Goal: Check status: Check status

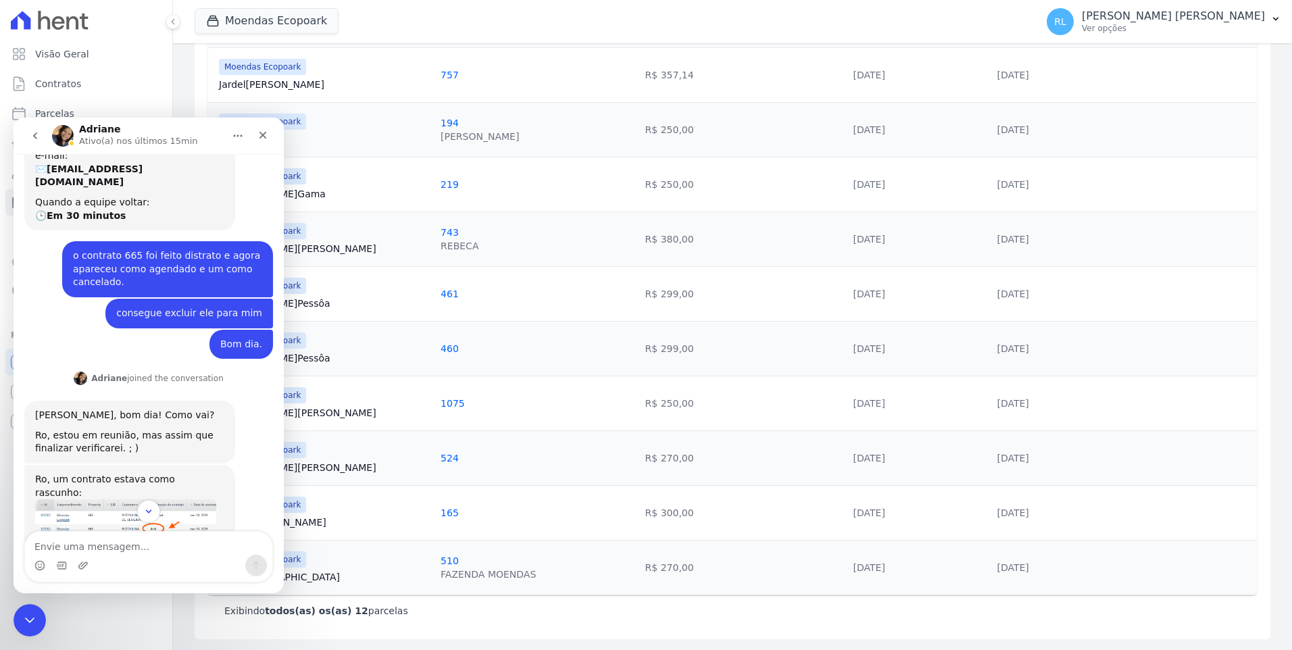
scroll to position [142, 0]
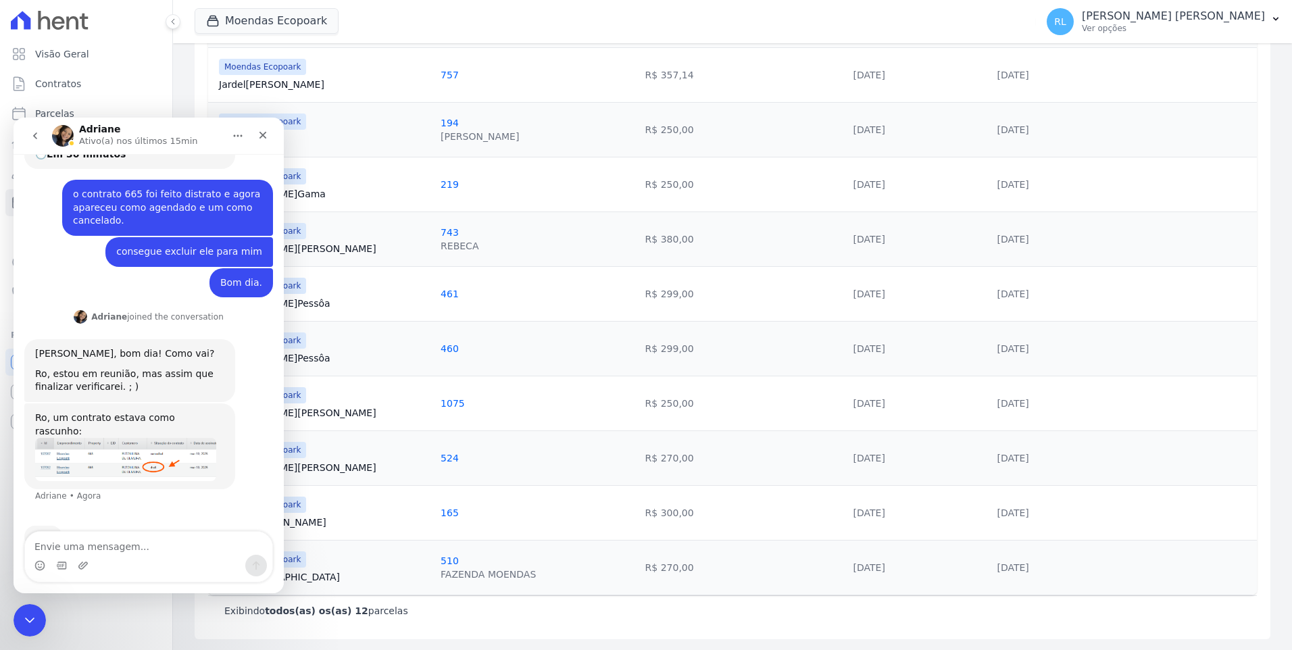
click at [141, 438] on img "Adriane diz…" at bounding box center [125, 459] width 181 height 43
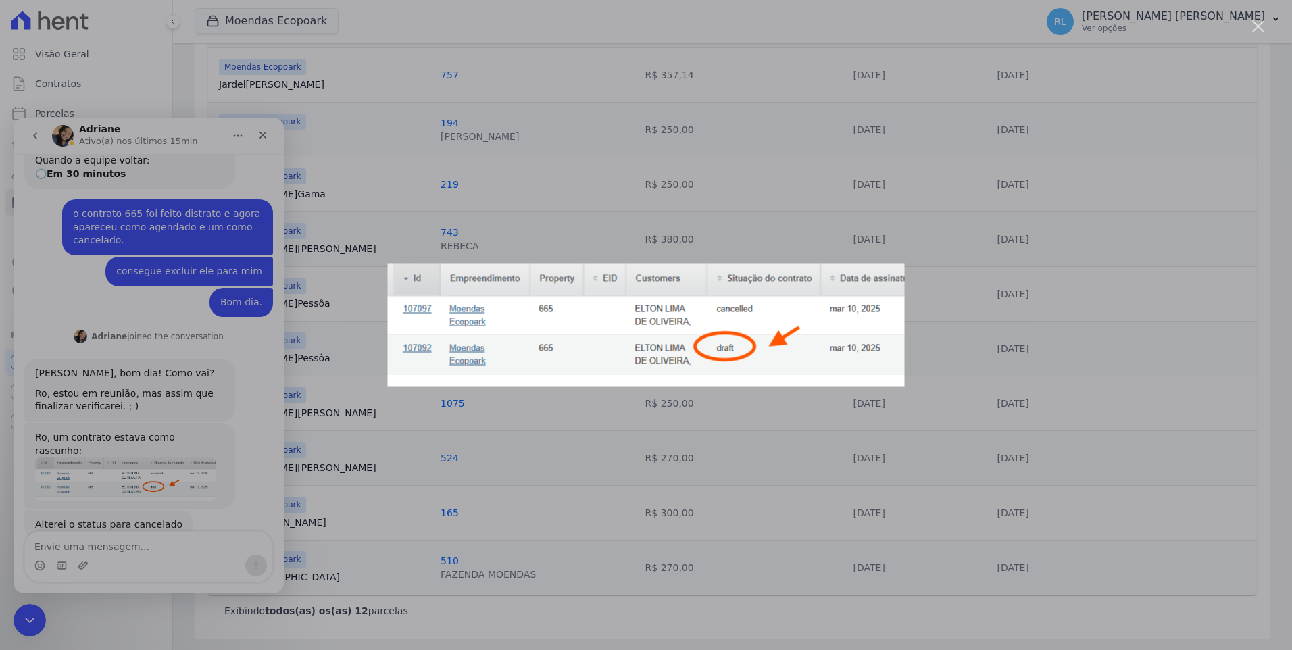
scroll to position [121, 0]
click at [42, 624] on div "Messenger da Intercom" at bounding box center [646, 325] width 1292 height 650
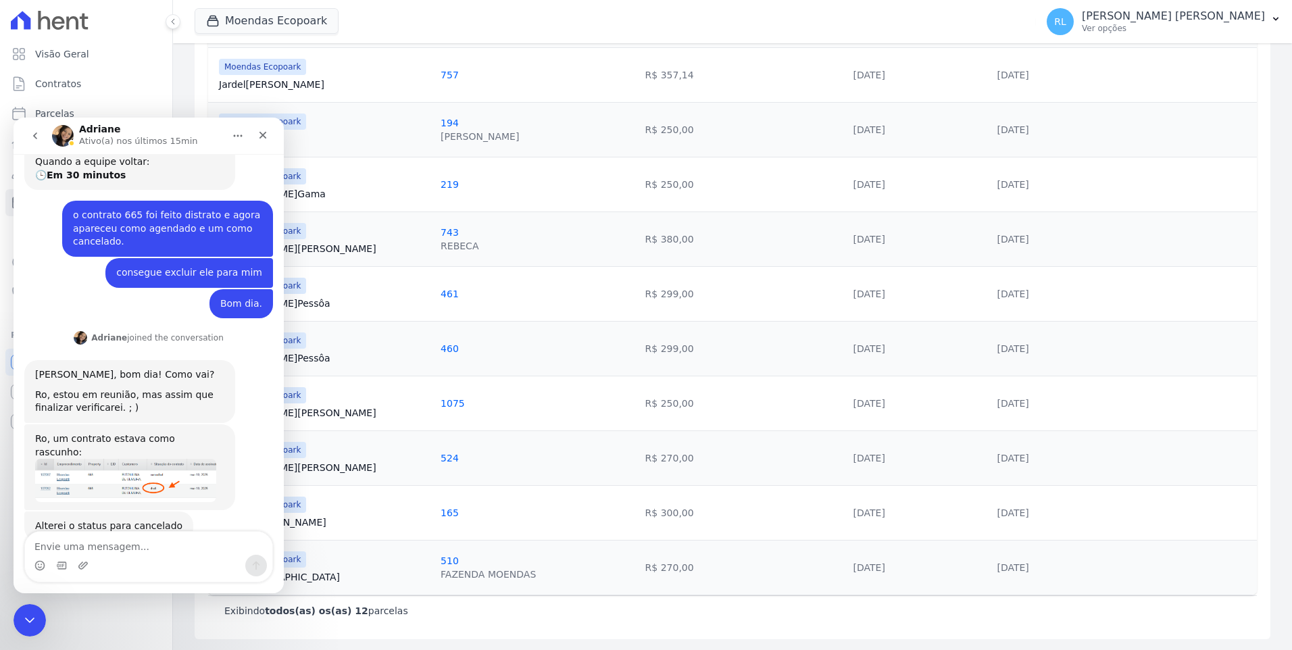
click at [44, 624] on div "Encerramento do Messenger da Intercom" at bounding box center [30, 620] width 32 height 32
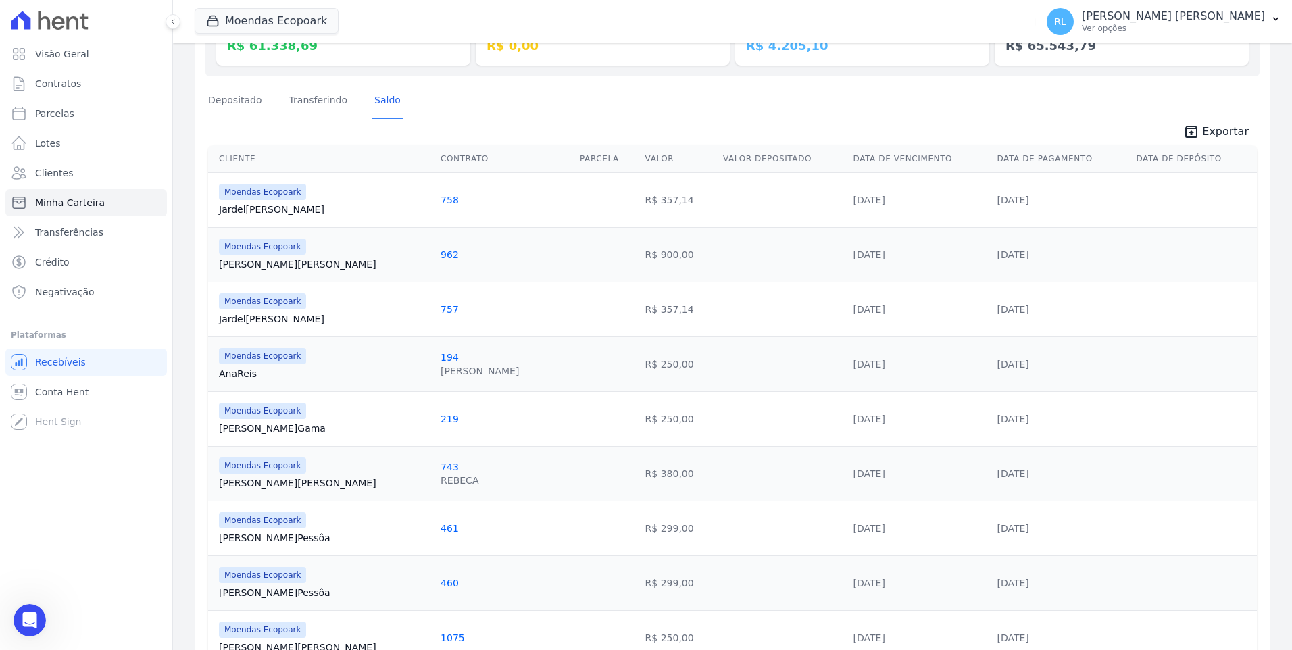
scroll to position [0, 0]
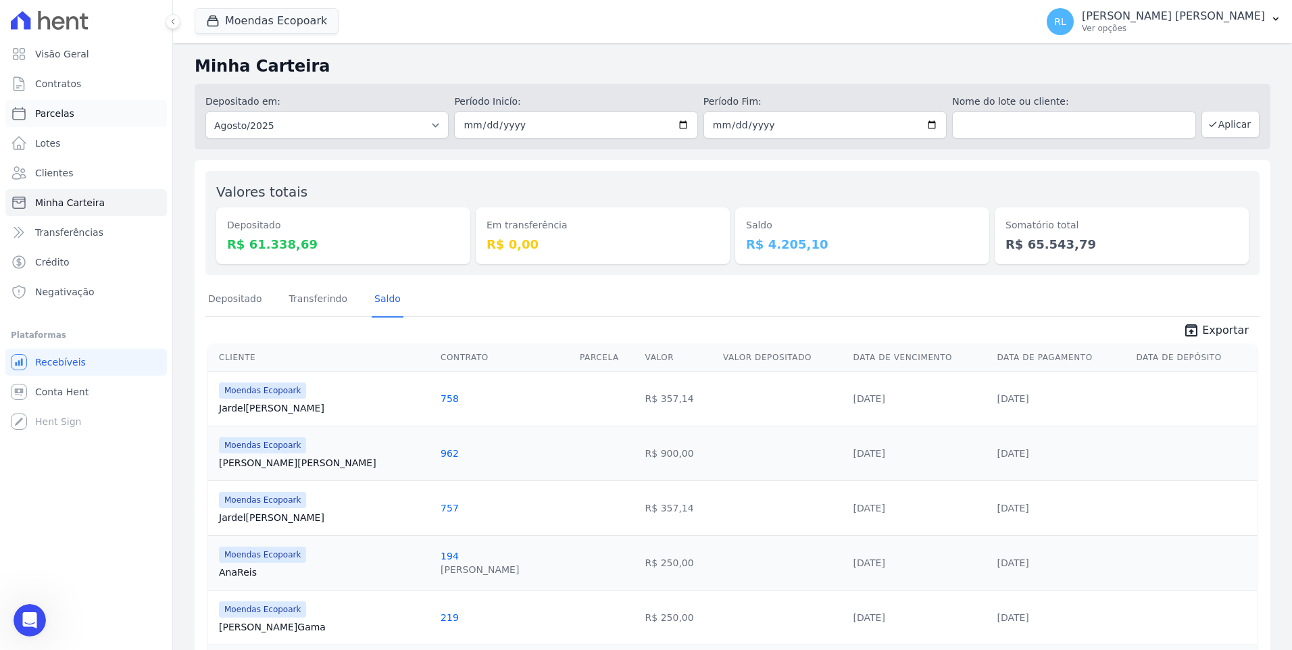
click at [91, 118] on link "Parcelas" at bounding box center [85, 113] width 161 height 27
select select
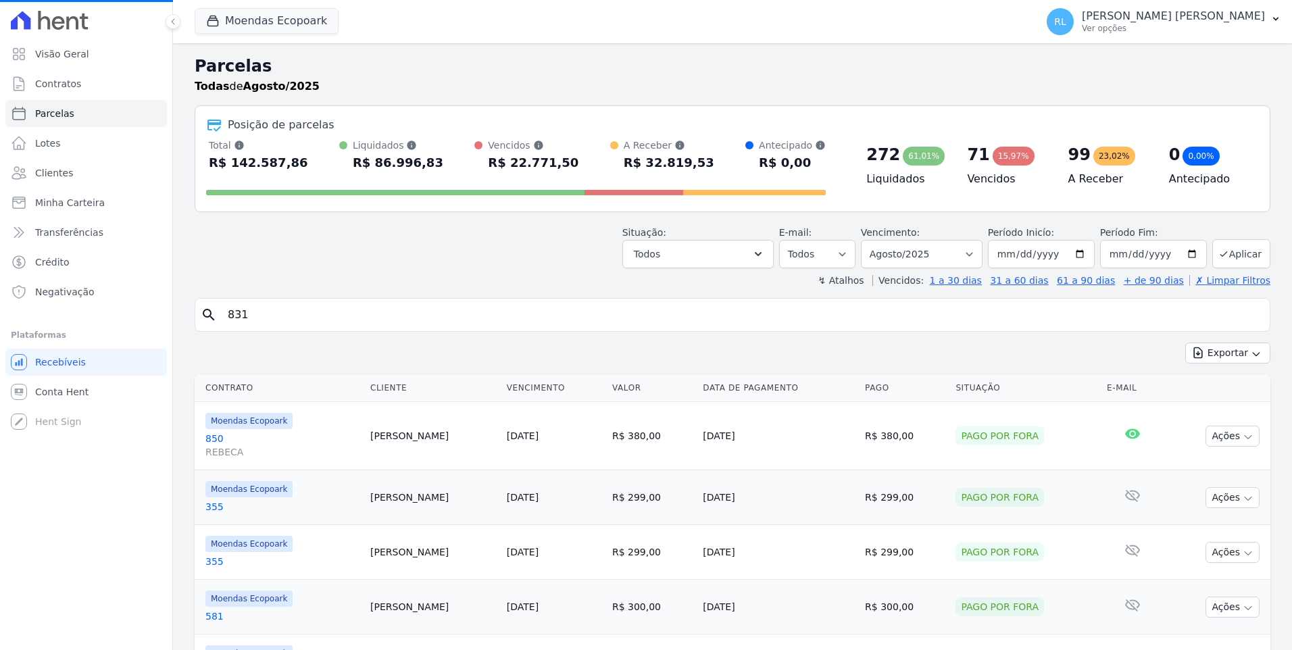
select select
click at [286, 322] on input "search" at bounding box center [742, 314] width 1045 height 27
type input "665"
select select
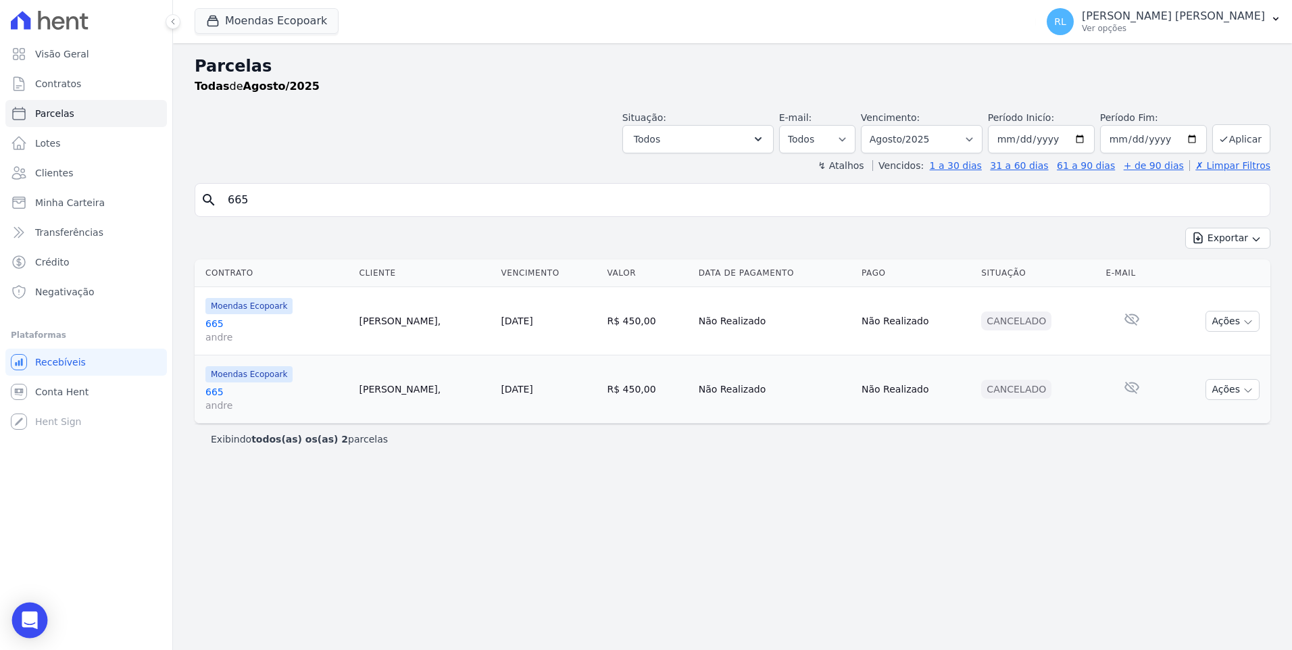
click at [36, 612] on div "Open Intercom Messenger" at bounding box center [30, 621] width 36 height 36
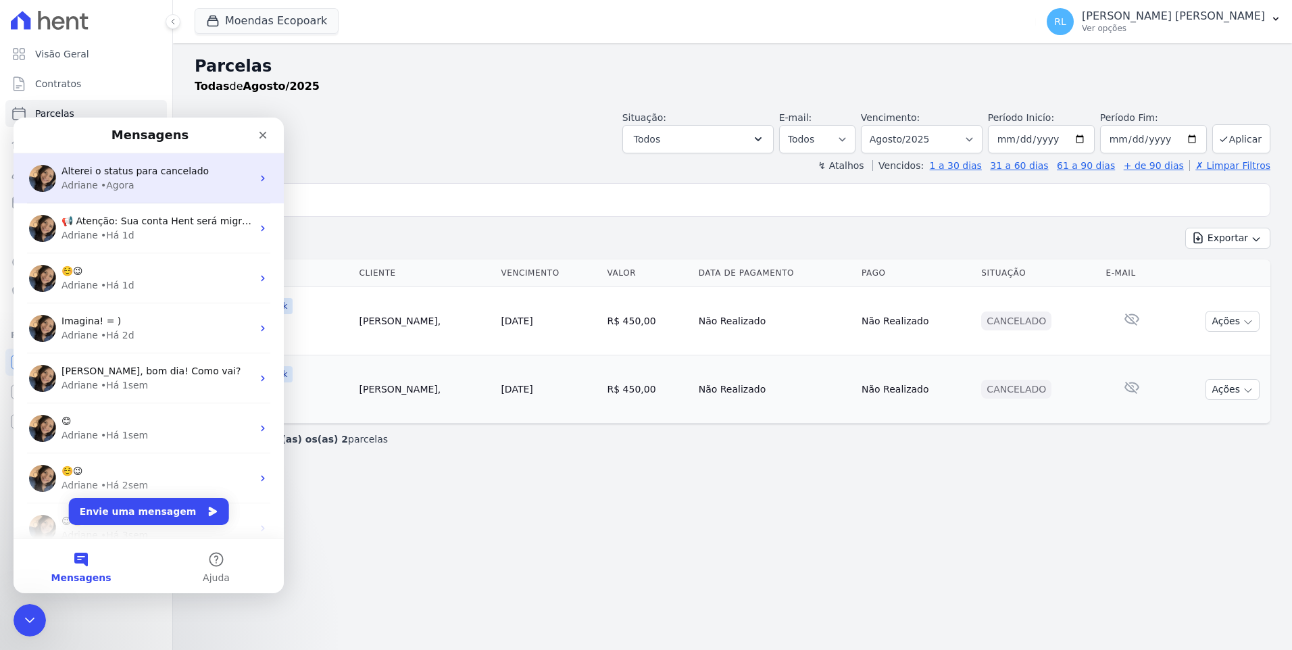
click at [134, 170] on span "Alterei o status para cancelado" at bounding box center [134, 171] width 147 height 11
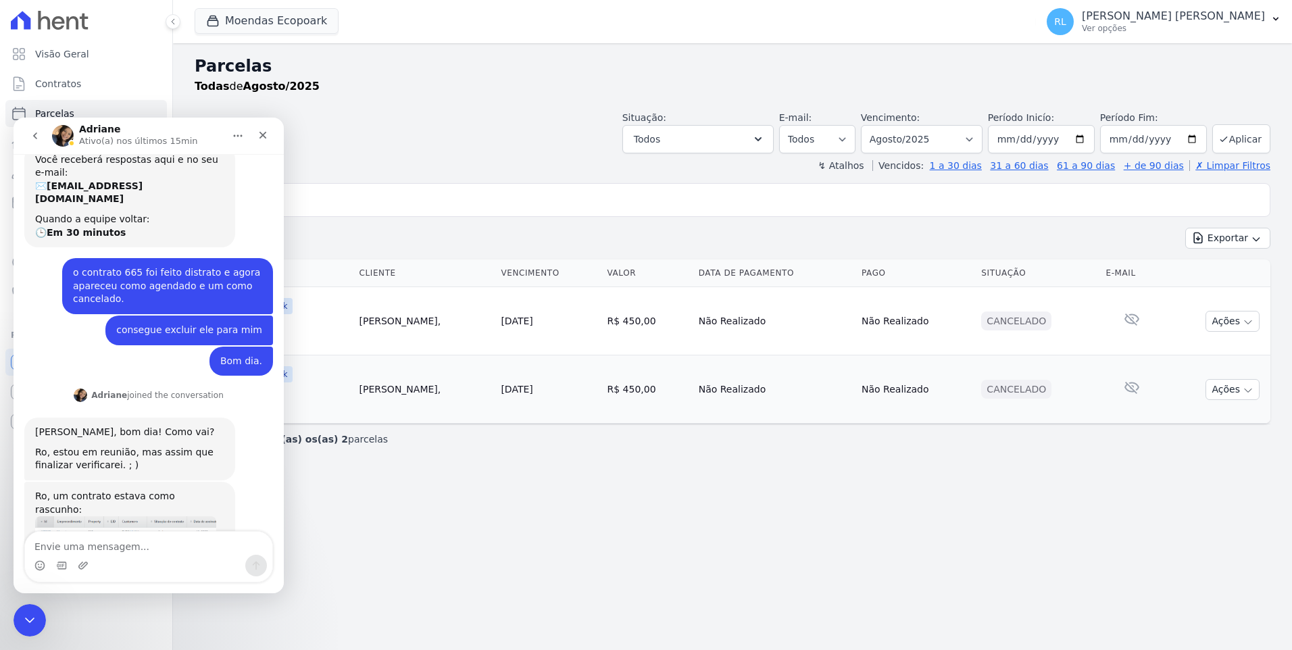
scroll to position [121, 0]
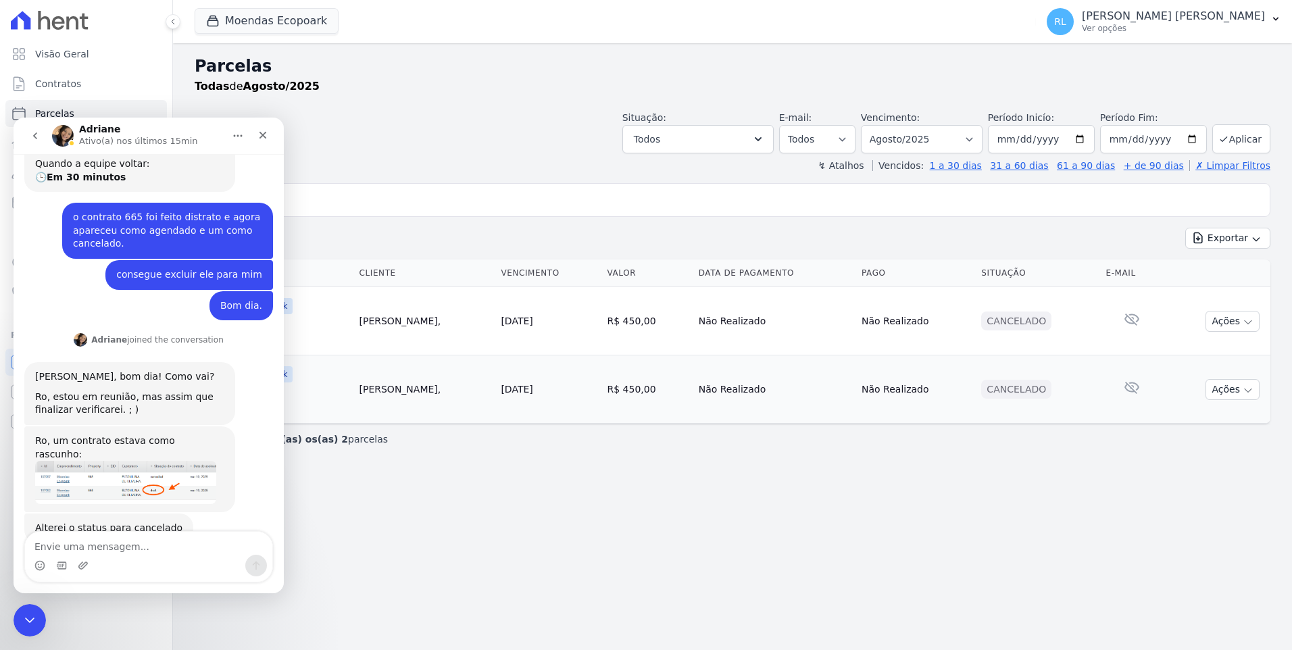
click at [161, 542] on textarea "Envie uma mensagem..." at bounding box center [148, 543] width 247 height 23
type textarea "Top."
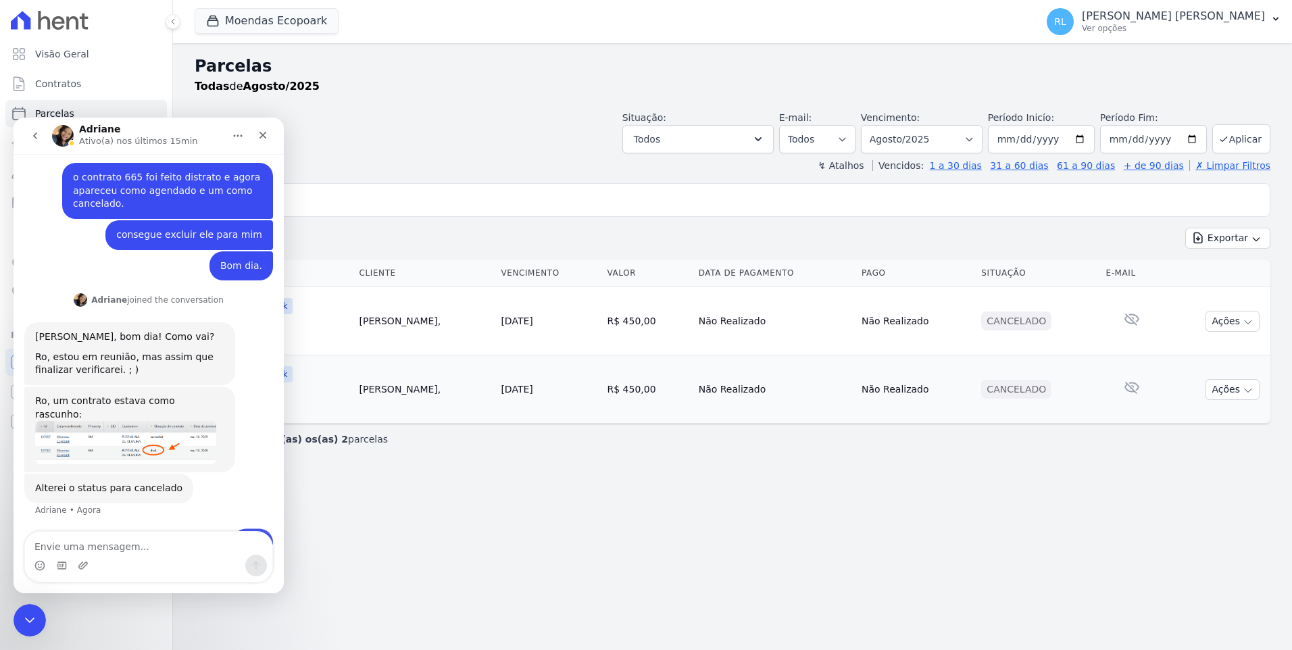
scroll to position [161, 0]
type textarea "agendei a reuniao para amanha meio dia"
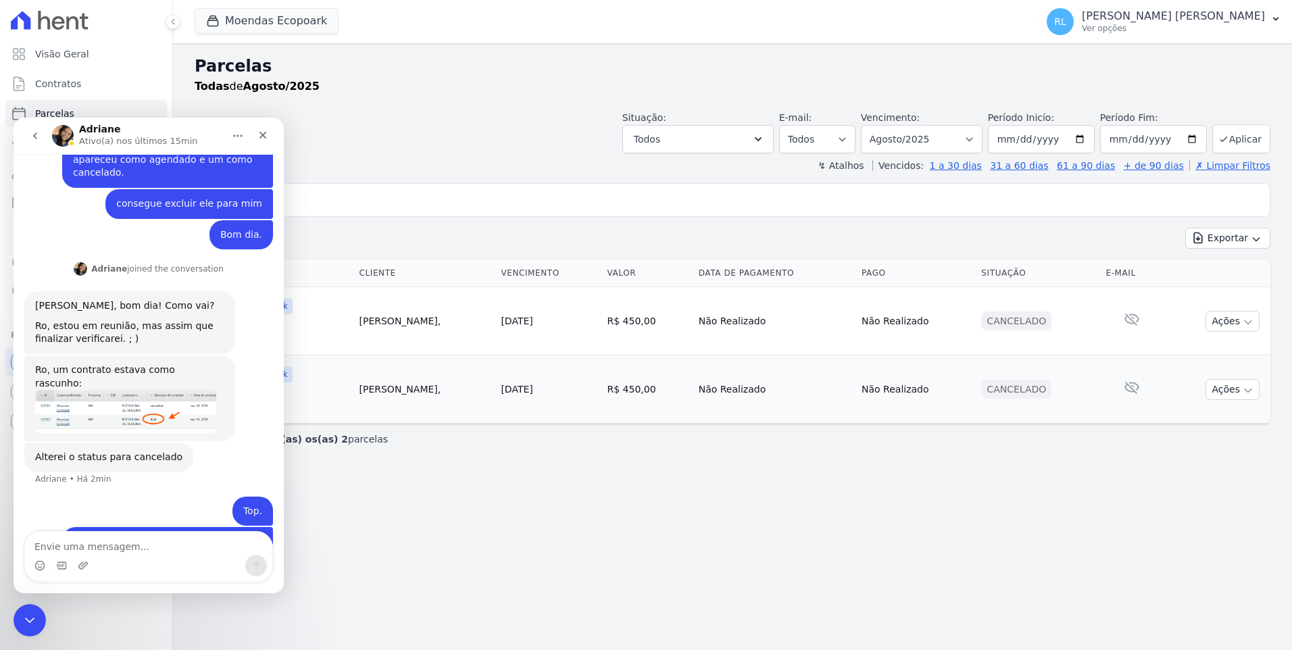
click at [70, 132] on img "Messenger da Intercom" at bounding box center [63, 136] width 22 height 22
click at [61, 134] on img "Messenger da Intercom" at bounding box center [63, 136] width 22 height 22
click at [87, 131] on h1 "Adriane" at bounding box center [99, 129] width 41 height 10
click at [66, 140] on img "Messenger da Intercom" at bounding box center [63, 136] width 22 height 22
click at [17, 622] on div "Encerramento do Messenger da Intercom" at bounding box center [27, 618] width 32 height 32
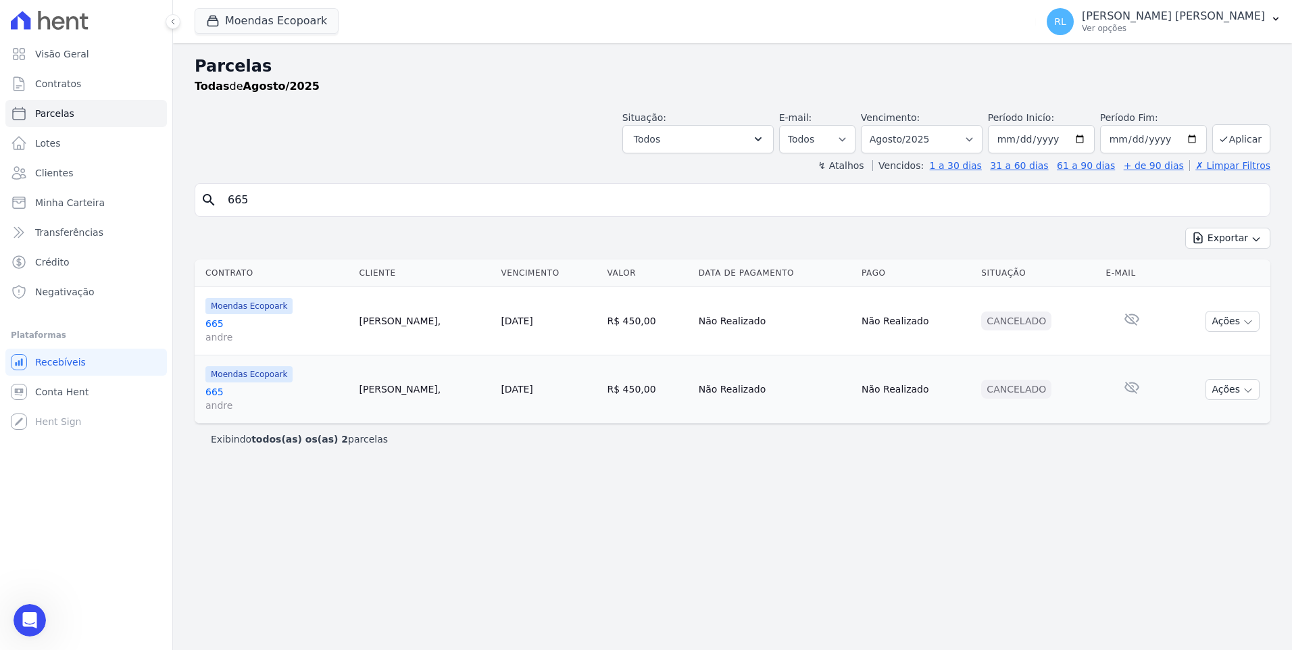
drag, startPoint x: 290, startPoint y: 197, endPoint x: 5, endPoint y: 193, distance: 285.2
click at [5, 193] on div "Visão Geral Contratos [GEOGRAPHIC_DATA] Lotes Clientes Minha Carteira Transferê…" at bounding box center [646, 325] width 1292 height 650
type input "marizet"
select select
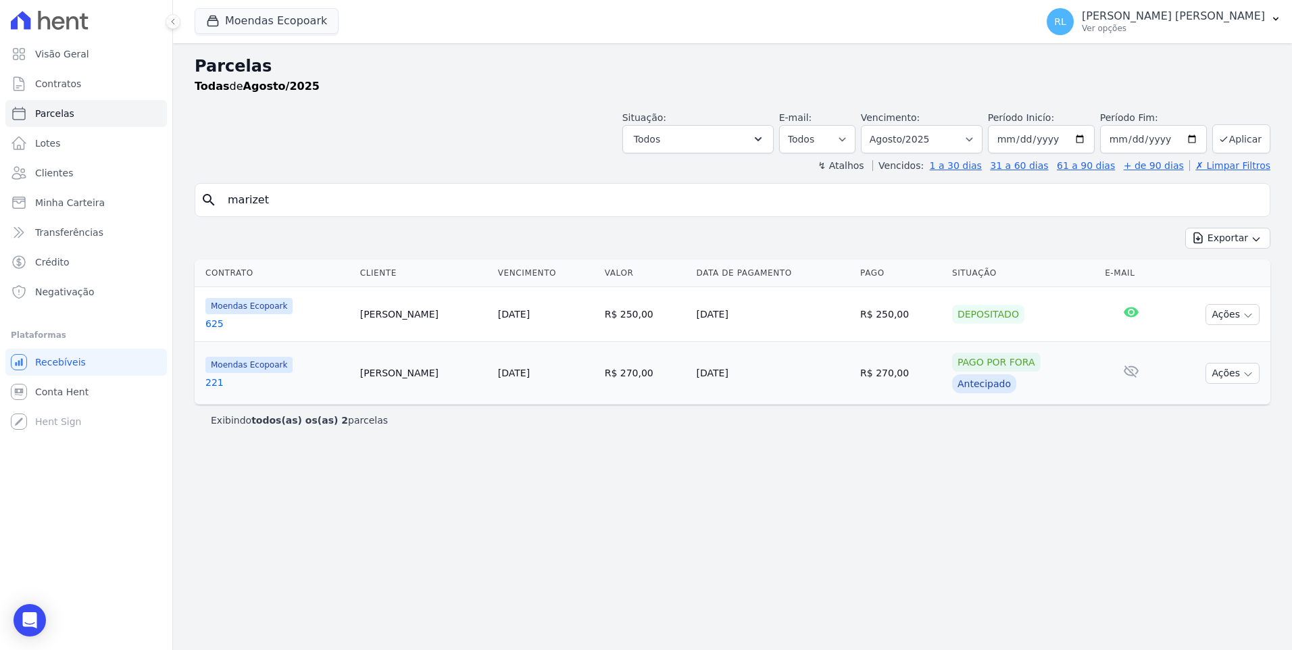
click at [217, 323] on link "625" at bounding box center [277, 324] width 144 height 14
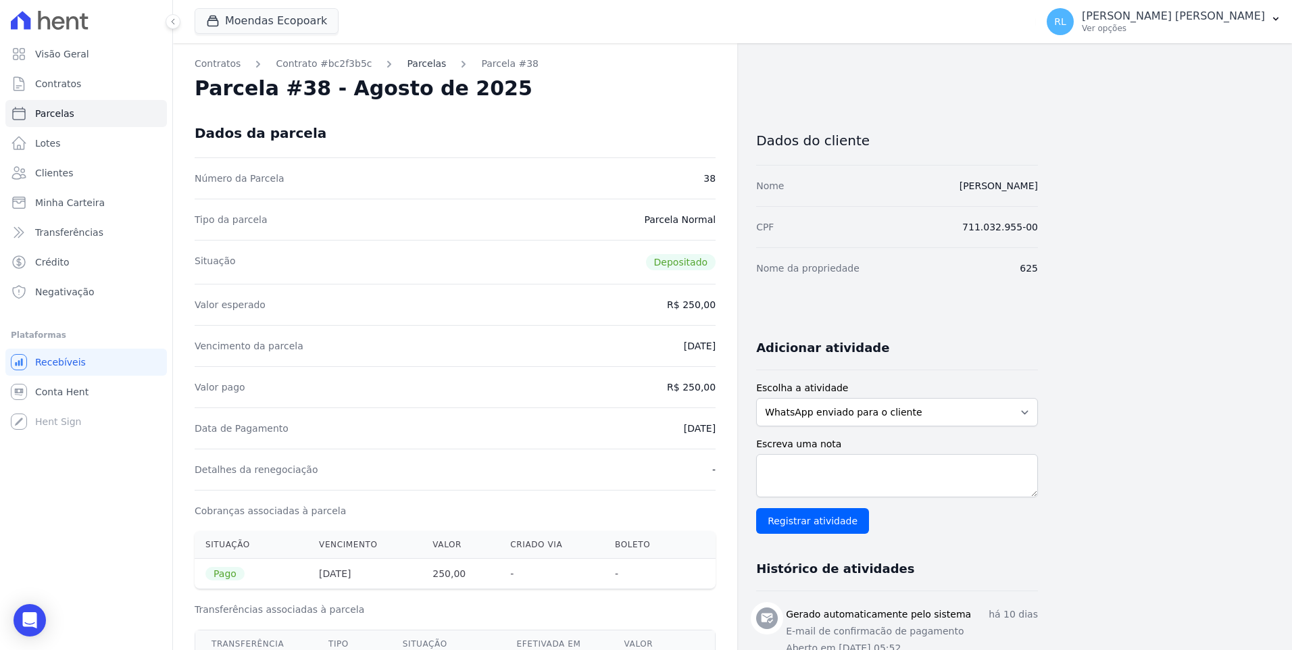
click at [422, 63] on link "Parcelas" at bounding box center [426, 64] width 39 height 14
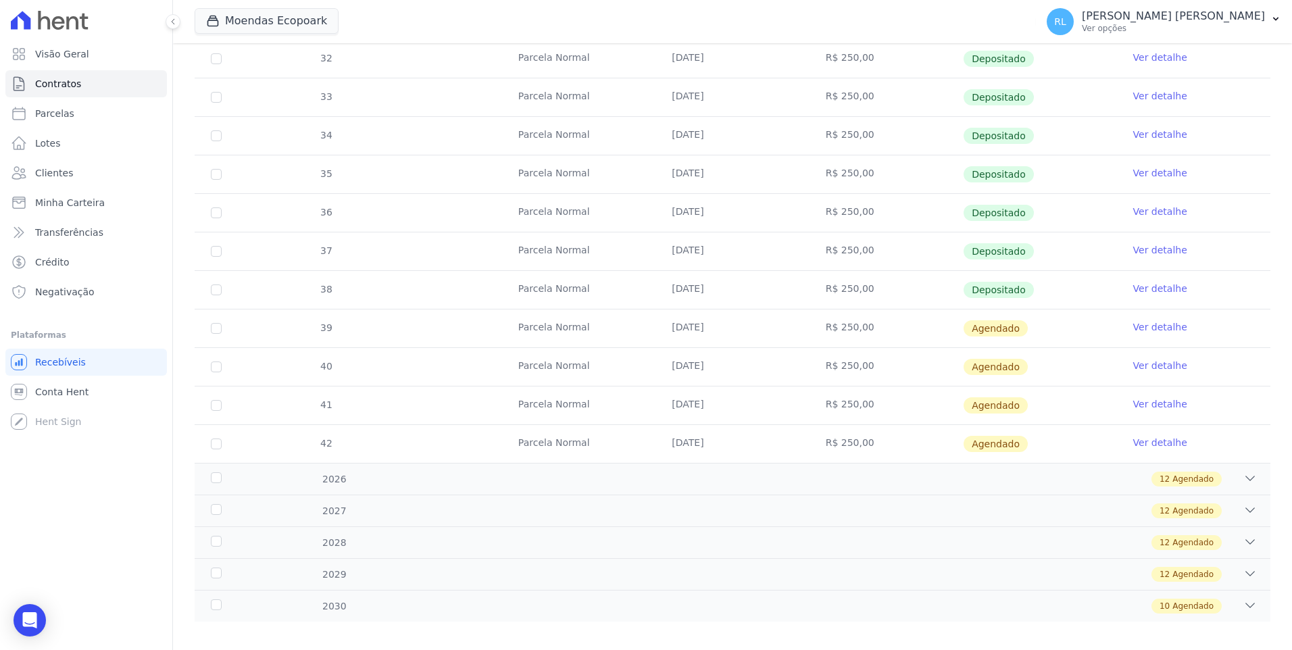
scroll to position [359, 0]
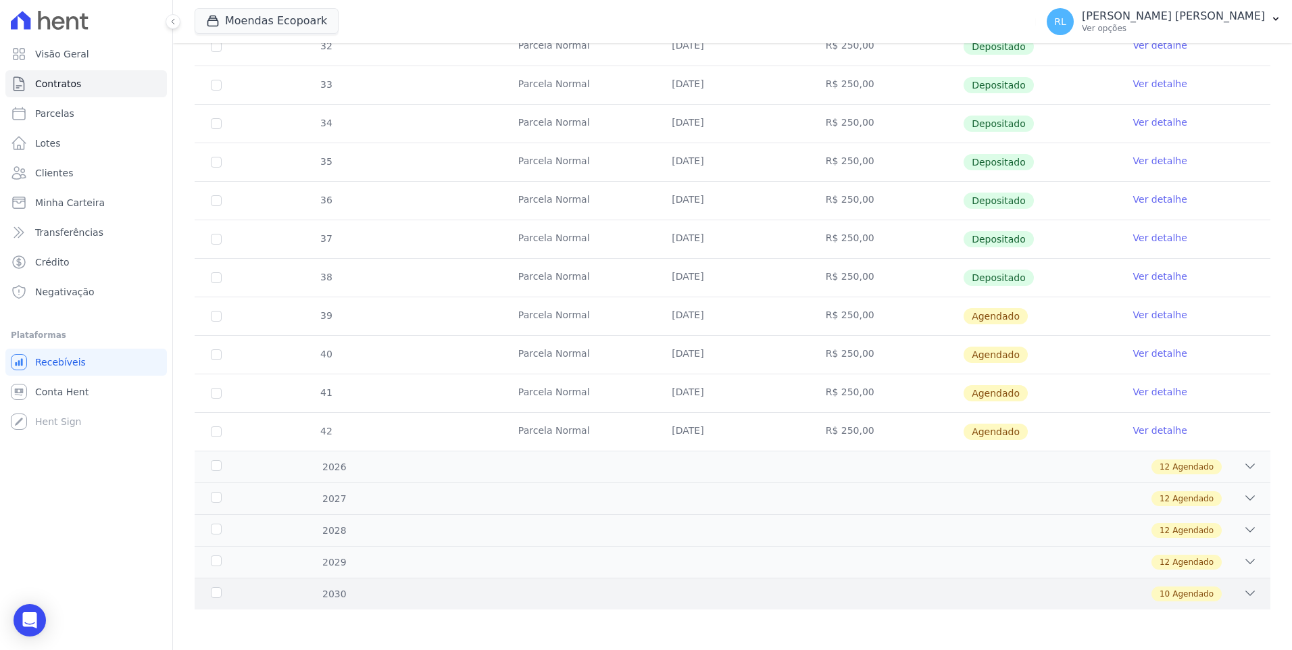
click at [1248, 592] on div "2030 10 Agendado" at bounding box center [733, 594] width 1076 height 32
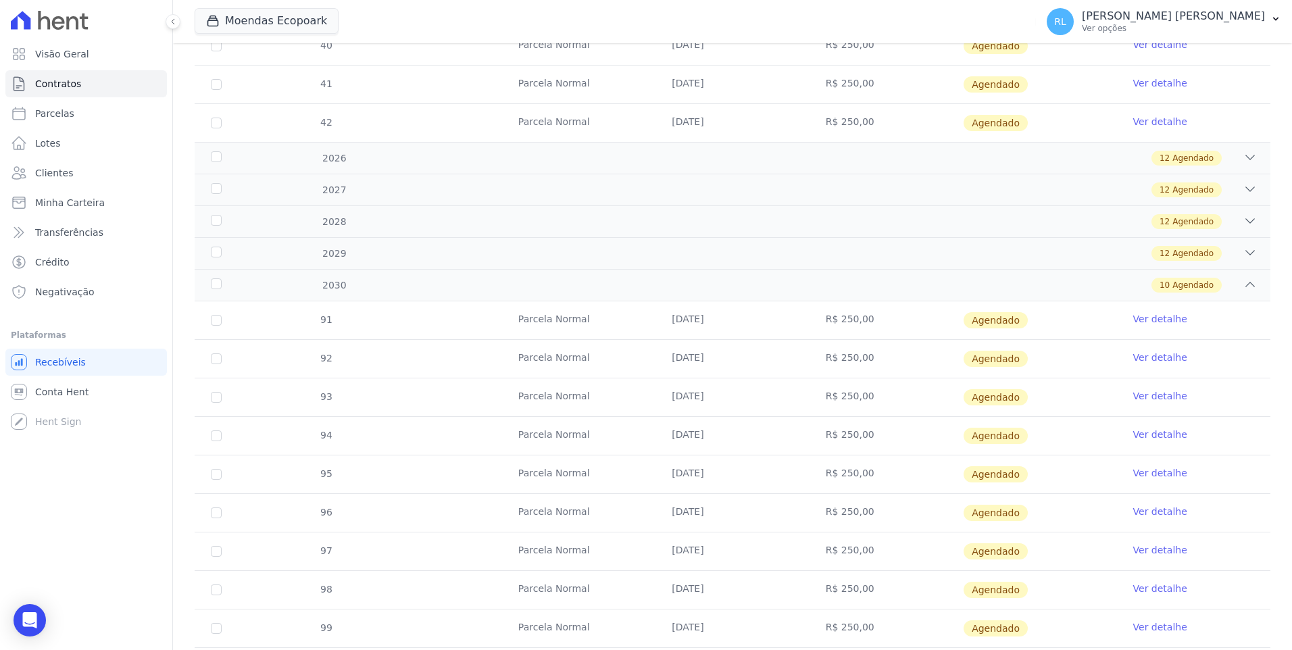
scroll to position [745, 0]
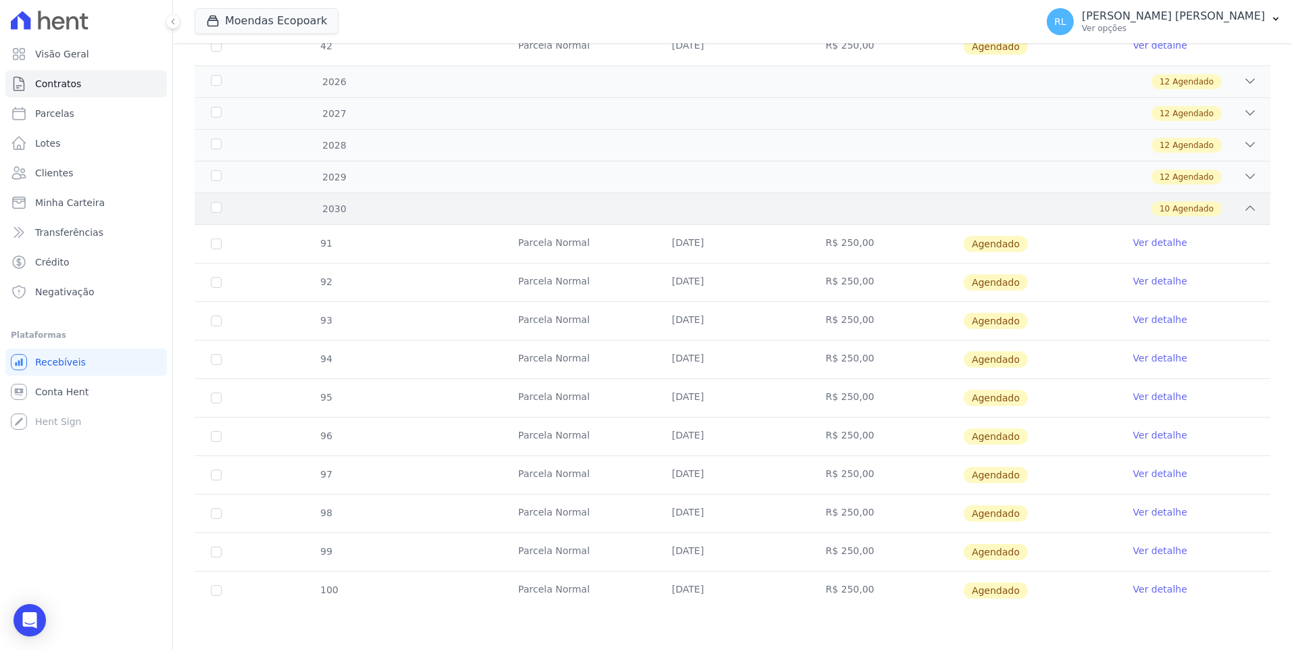
click at [1243, 207] on icon at bounding box center [1250, 208] width 14 height 14
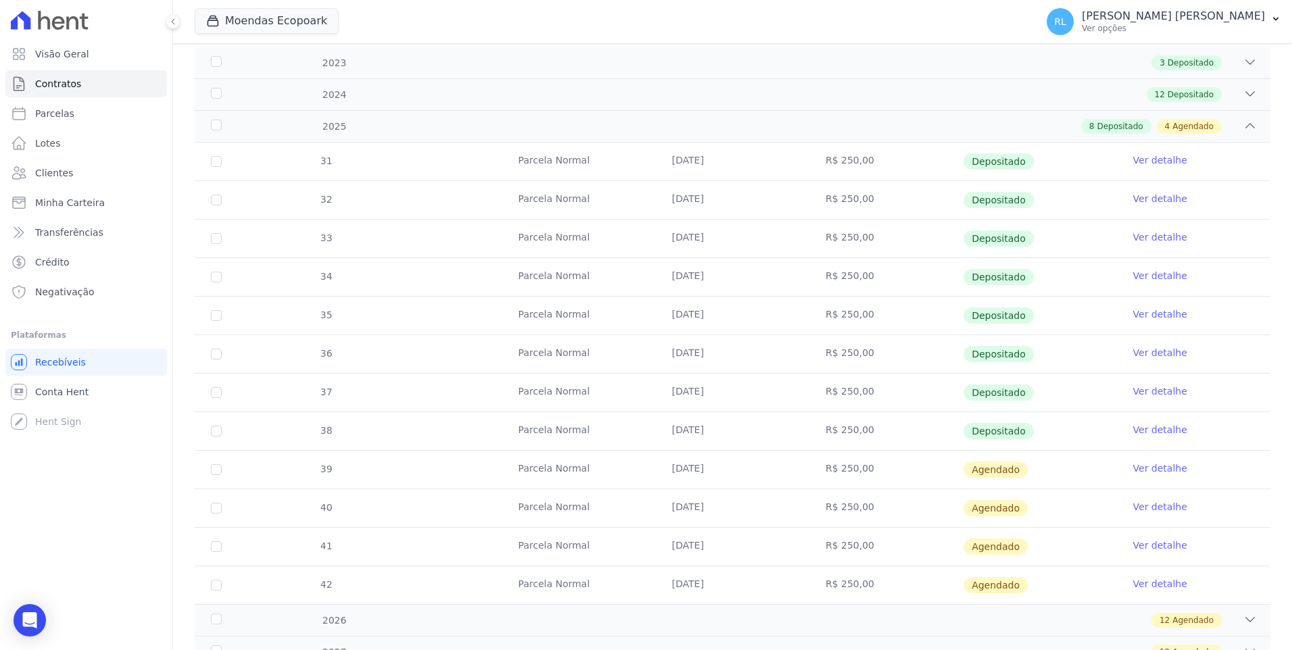
scroll to position [0, 0]
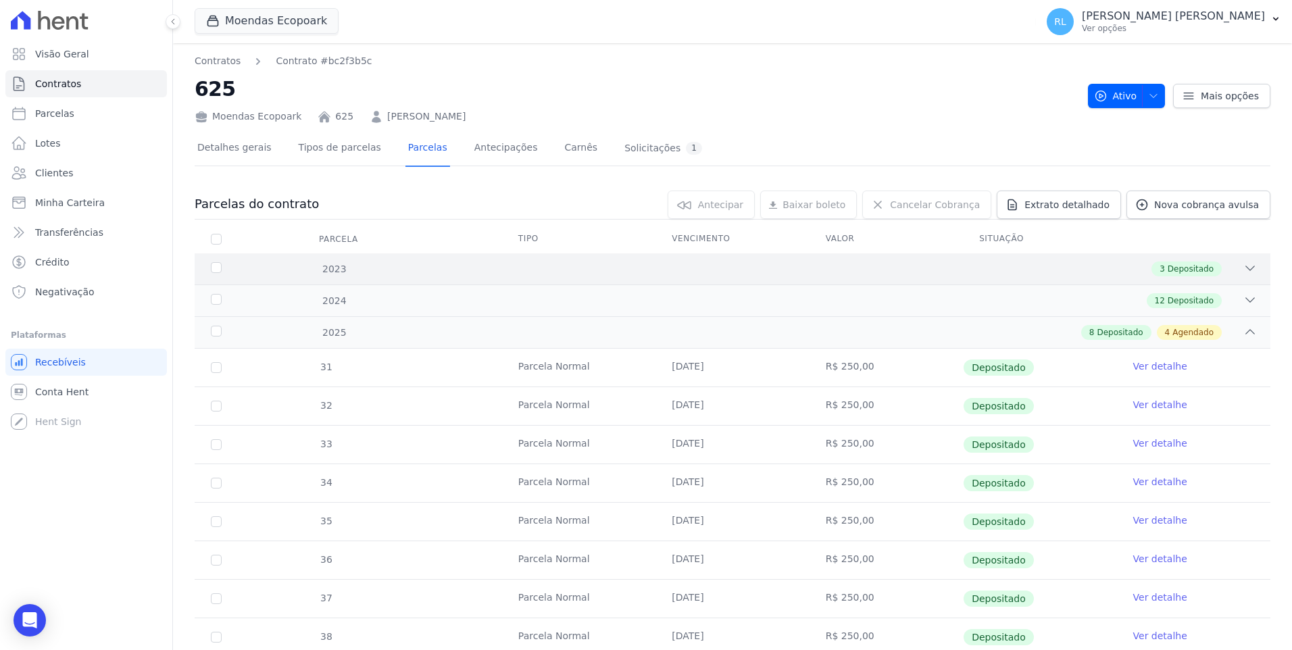
click at [1246, 270] on icon at bounding box center [1250, 268] width 9 height 4
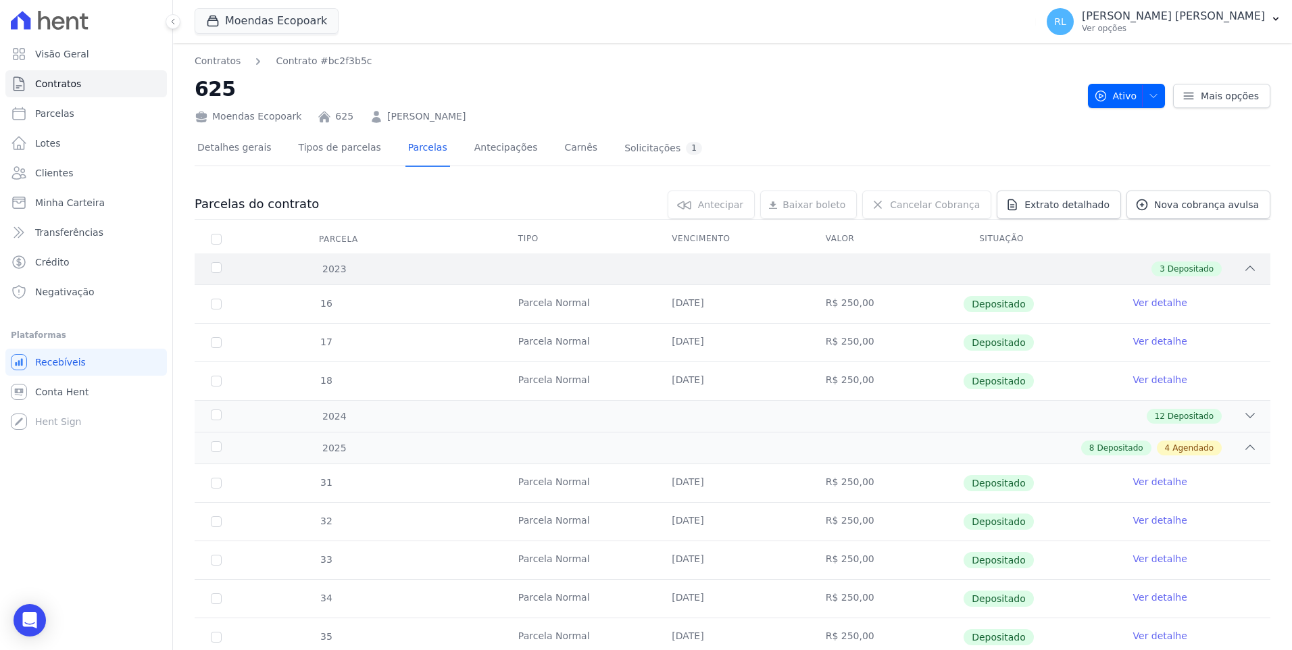
click at [1243, 270] on icon at bounding box center [1250, 269] width 14 height 14
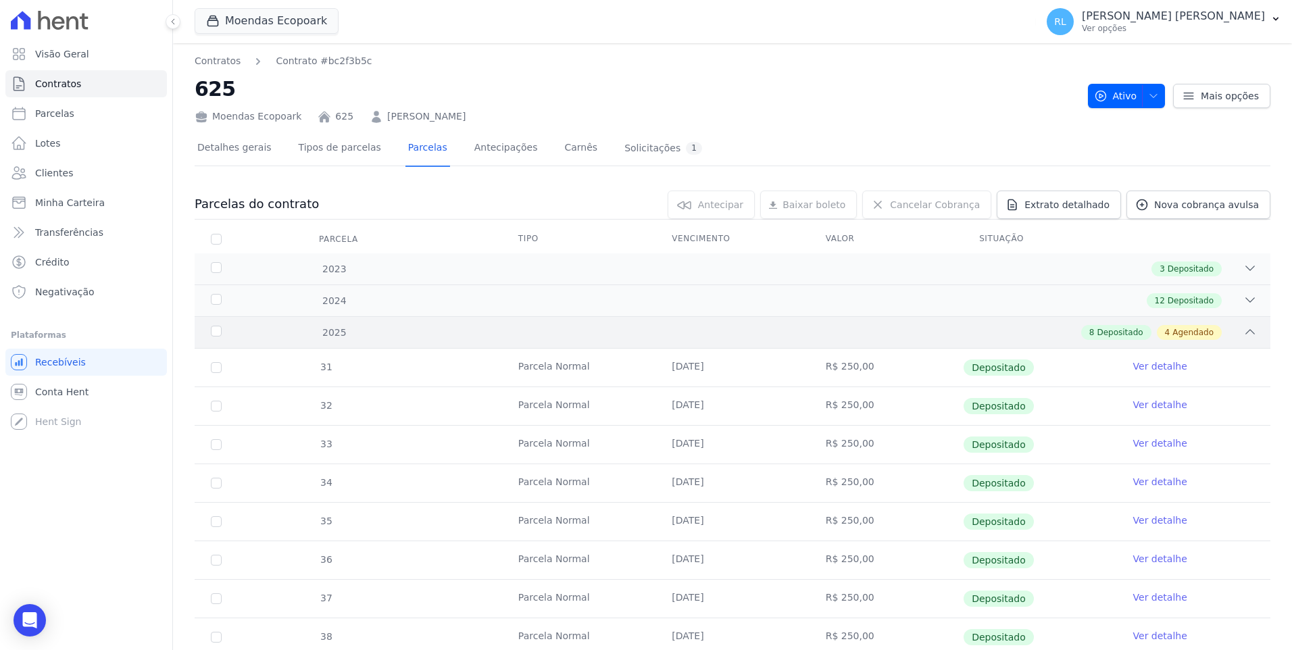
click at [1248, 337] on div "2025 8 Depositado 4 Agendado" at bounding box center [733, 332] width 1076 height 32
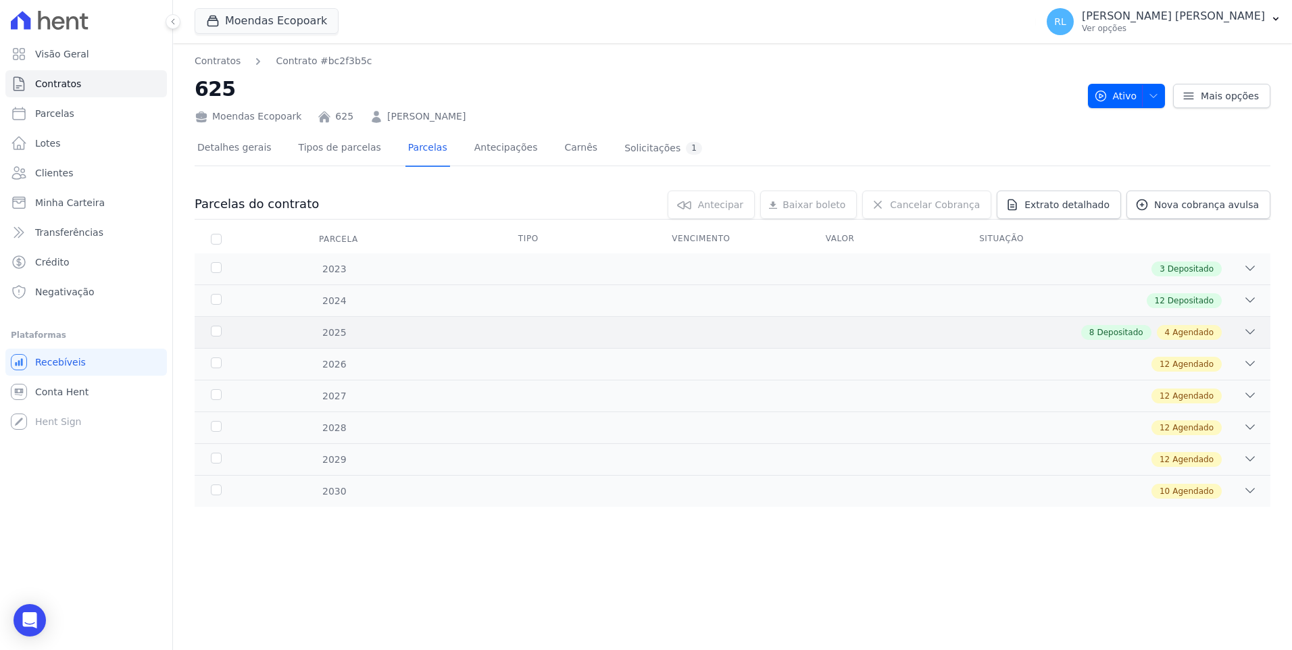
click at [1249, 329] on icon at bounding box center [1250, 332] width 14 height 14
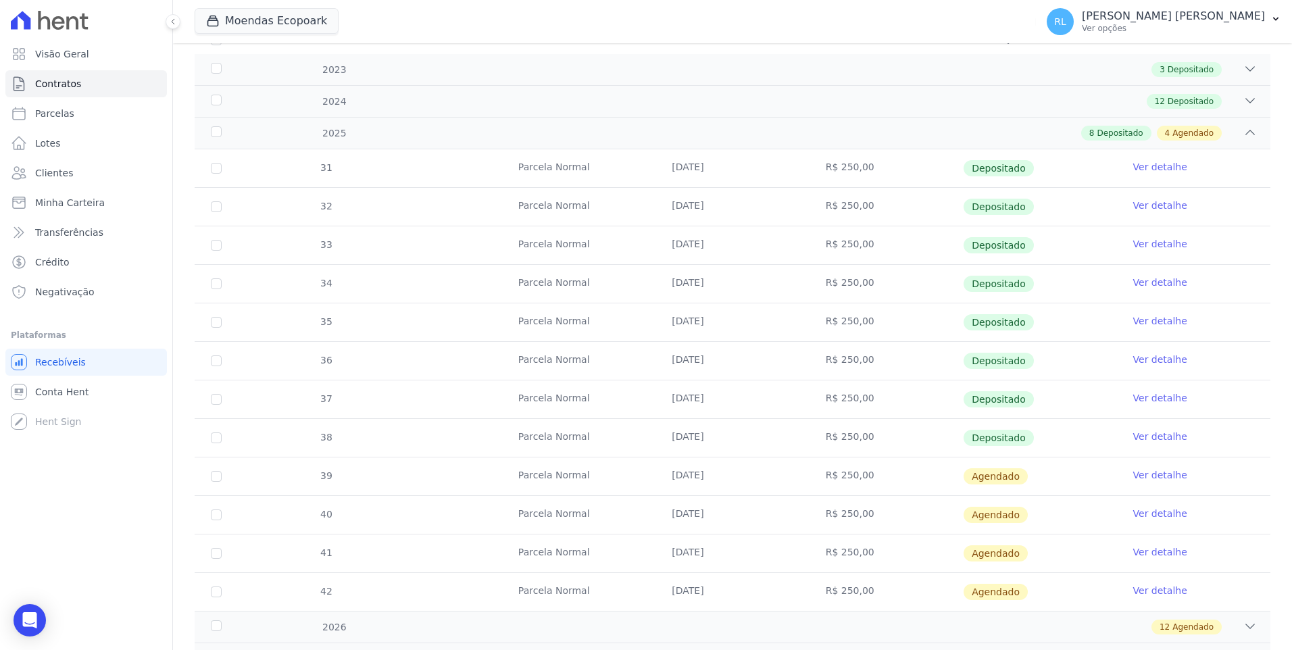
scroll to position [270, 0]
